Goal: Task Accomplishment & Management: Complete application form

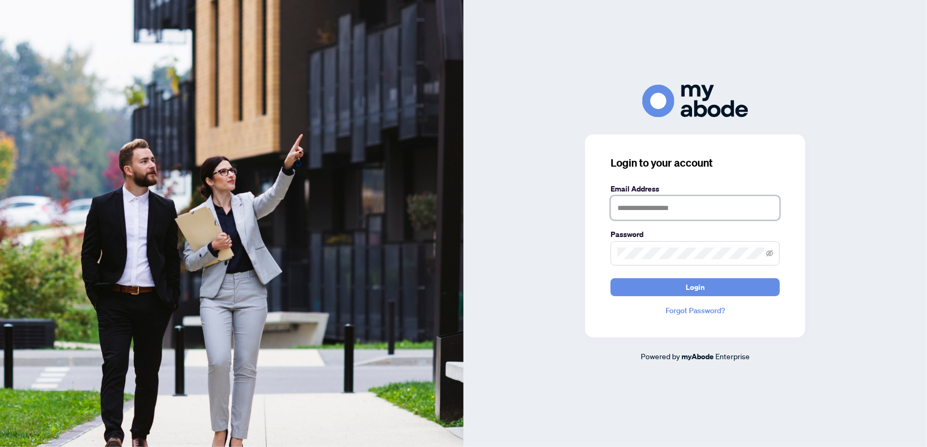
click at [658, 209] on input "text" at bounding box center [694, 208] width 169 height 24
type input "**********"
click at [679, 245] on span at bounding box center [694, 253] width 169 height 24
click at [610, 278] on button "Login" at bounding box center [694, 287] width 169 height 18
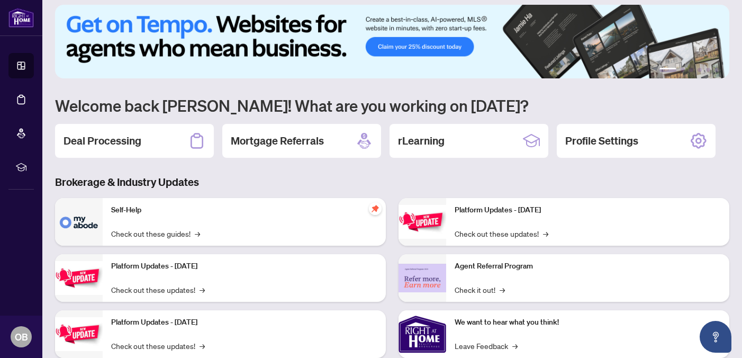
scroll to position [10, 0]
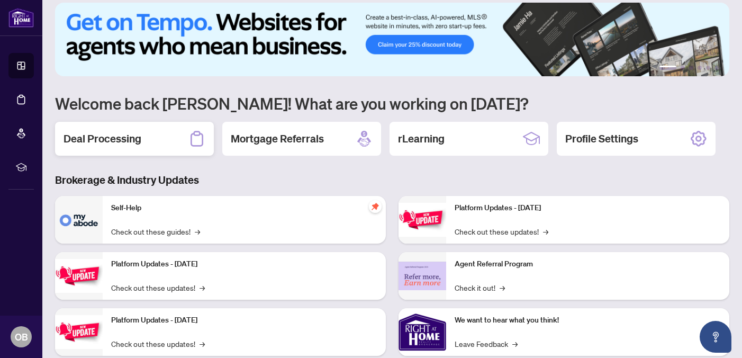
click at [132, 149] on div "Deal Processing" at bounding box center [134, 139] width 159 height 34
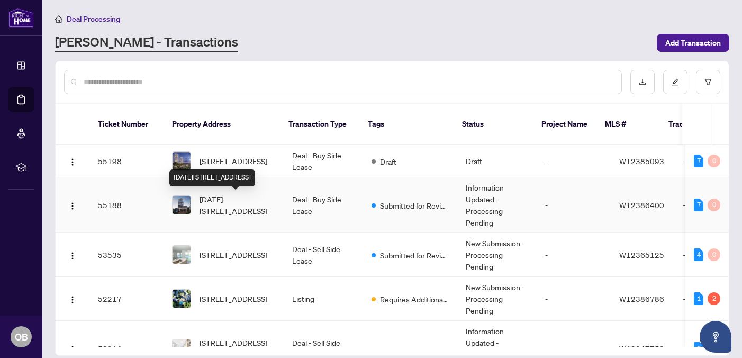
click at [243, 195] on span "[DATE][STREET_ADDRESS]" at bounding box center [237, 204] width 76 height 23
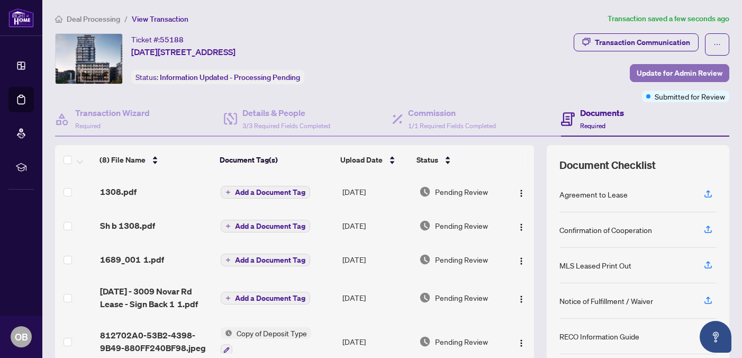
click at [681, 78] on span "Update for Admin Review" at bounding box center [679, 73] width 86 height 17
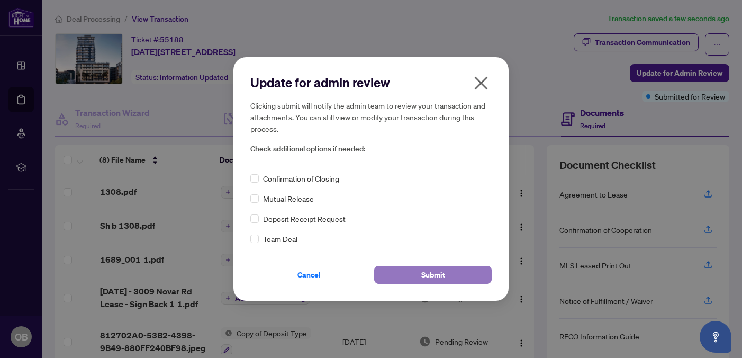
click at [417, 269] on button "Submit" at bounding box center [432, 275] width 117 height 18
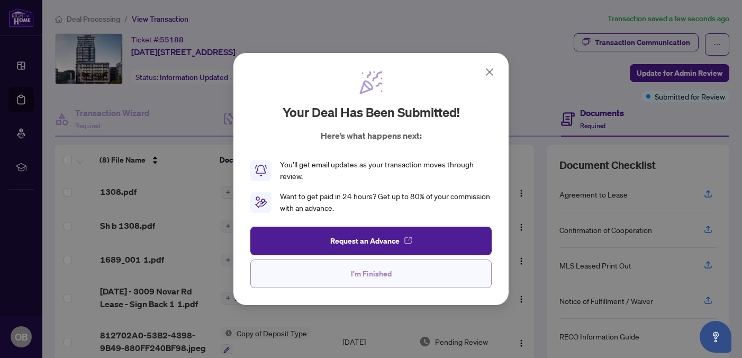
click at [388, 275] on span "I'm Finished" at bounding box center [371, 273] width 41 height 17
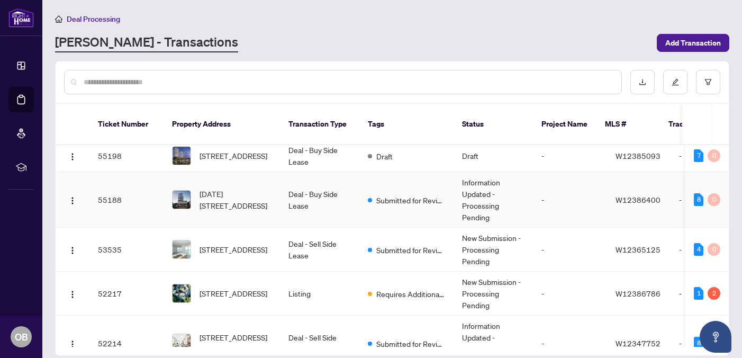
scroll to position [0, 1]
